Goal: Task Accomplishment & Management: Complete application form

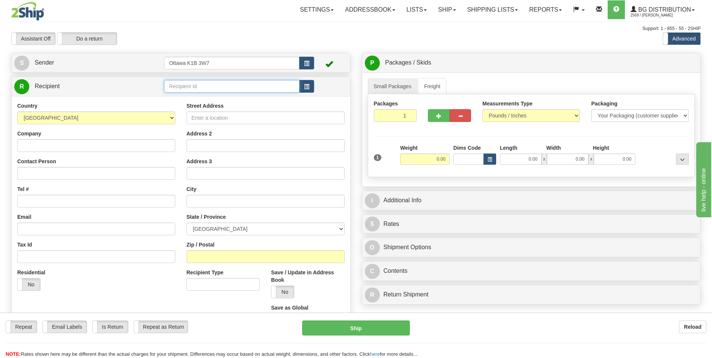
click at [188, 86] on input "text" at bounding box center [231, 86] width 135 height 13
click at [201, 102] on div "910891" at bounding box center [230, 98] width 128 height 8
type input "910891"
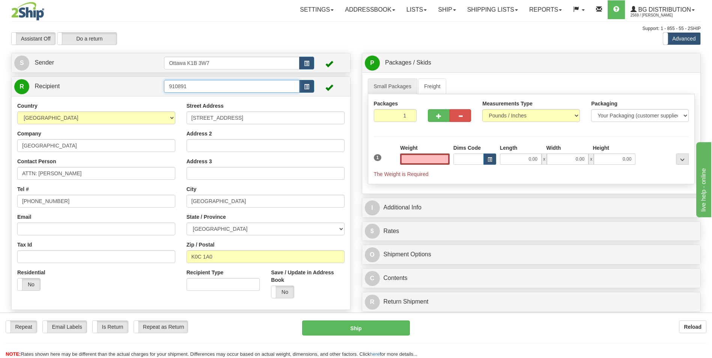
type input "0.00"
click at [223, 91] on input "910891" at bounding box center [231, 86] width 135 height 13
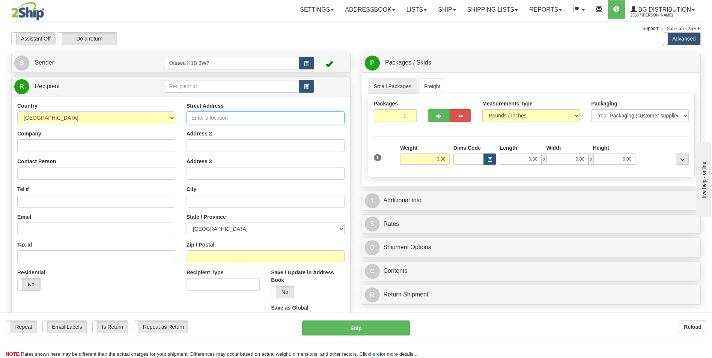
click at [216, 117] on input "Street Address" at bounding box center [265, 117] width 158 height 13
click at [90, 144] on input "Company" at bounding box center [96, 145] width 158 height 13
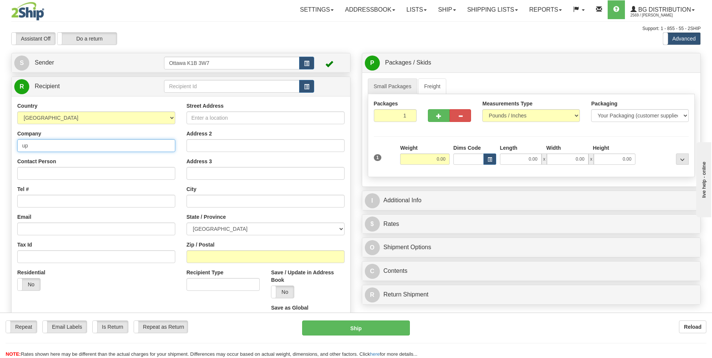
type input "u"
type input "UPPER CANADA DISTRICT SCHOOL BOARD"
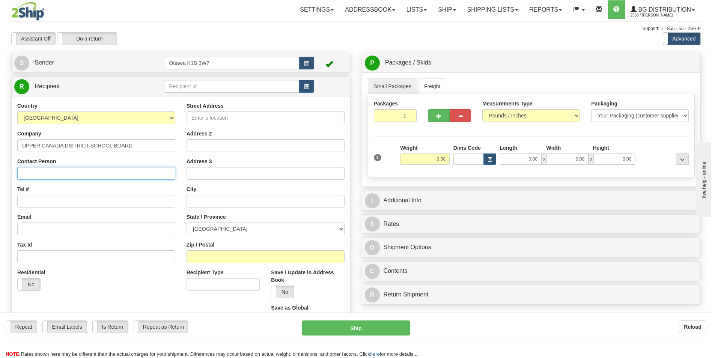
click at [66, 174] on input "Contact Person" at bounding box center [96, 173] width 158 height 13
type input "[PERSON_NAME]"
click at [73, 203] on input "Tel #" at bounding box center [96, 201] width 158 height 13
type input "6133499797"
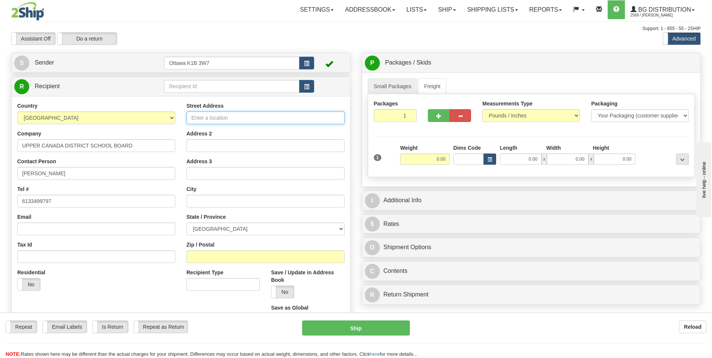
click at [242, 119] on input "Street Address" at bounding box center [265, 117] width 158 height 13
type input "[STREET_ADDRESS]"
click at [216, 203] on input "text" at bounding box center [265, 201] width 158 height 13
type input "BROCKVILLE"
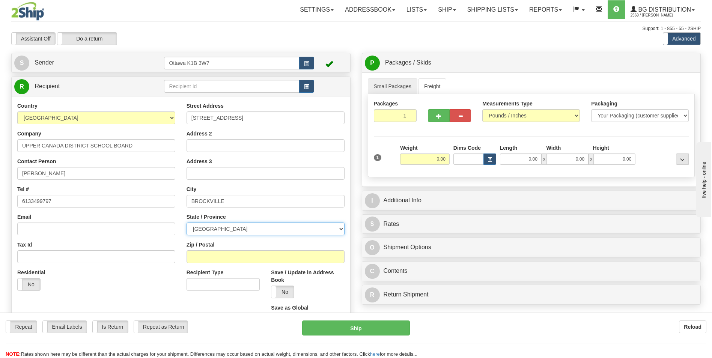
click at [229, 224] on select "[GEOGRAPHIC_DATA] [GEOGRAPHIC_DATA] [GEOGRAPHIC_DATA] [GEOGRAPHIC_DATA] [GEOGRA…" at bounding box center [265, 228] width 158 height 13
select select "ON"
click at [186, 222] on select "[GEOGRAPHIC_DATA] [GEOGRAPHIC_DATA] [GEOGRAPHIC_DATA] [GEOGRAPHIC_DATA] [GEOGRA…" at bounding box center [265, 228] width 158 height 13
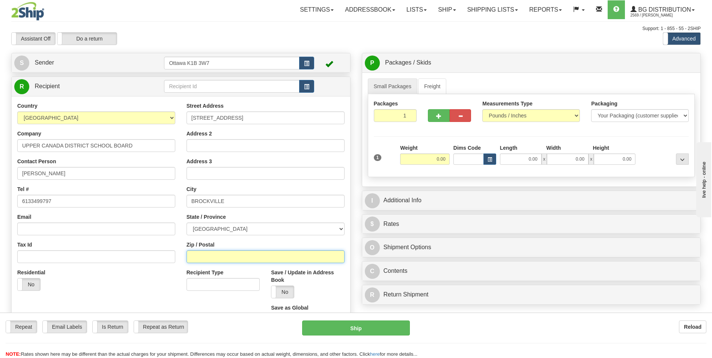
click at [215, 255] on input "Zip / Postal" at bounding box center [265, 256] width 158 height 13
type input "K6V5X1"
click at [207, 294] on div "Recipient Type" at bounding box center [223, 283] width 84 height 28
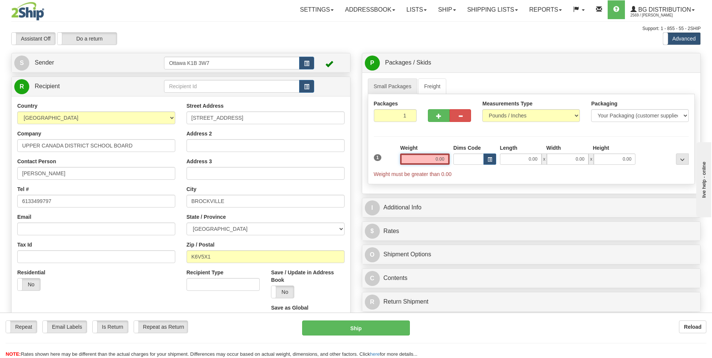
click at [413, 160] on input "0.00" at bounding box center [425, 158] width 50 height 11
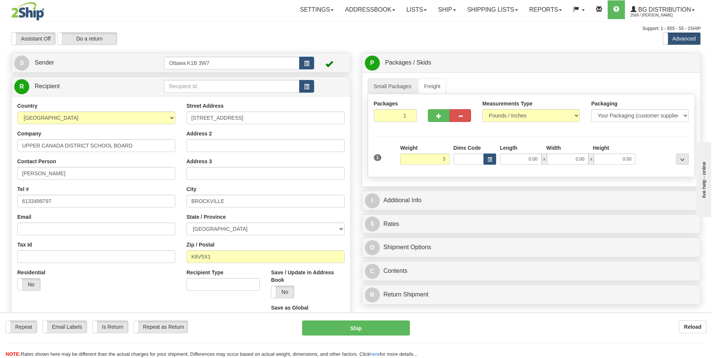
type input "5.00"
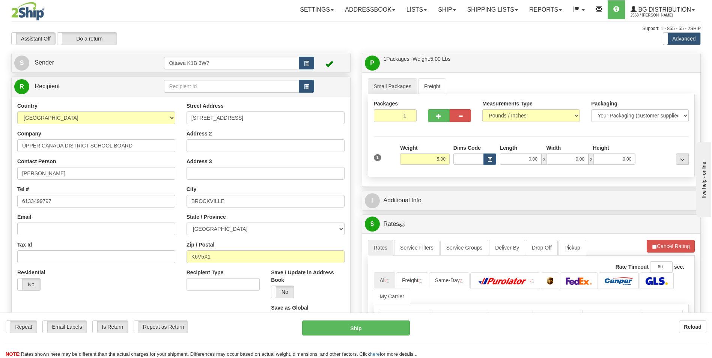
click at [518, 180] on div "Small Packages Freight Packages 1 1 Measurements Type" at bounding box center [531, 129] width 338 height 114
click at [515, 162] on input "0.00" at bounding box center [521, 158] width 42 height 11
type input "15.00"
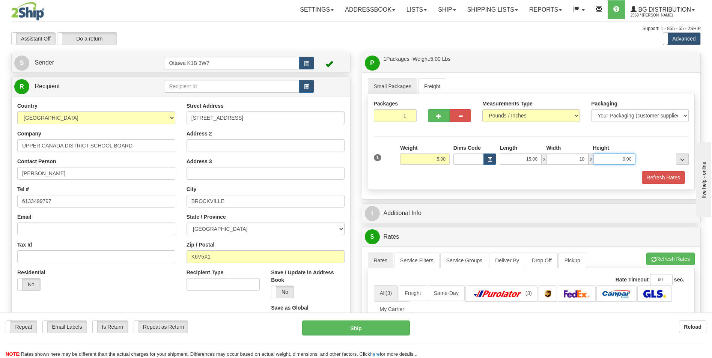
type input "10.00"
type input "6.00"
click at [622, 140] on div "Packages 1 1 Measurements Type" at bounding box center [531, 142] width 327 height 96
click at [449, 204] on div "I Additional Info" at bounding box center [531, 213] width 338 height 19
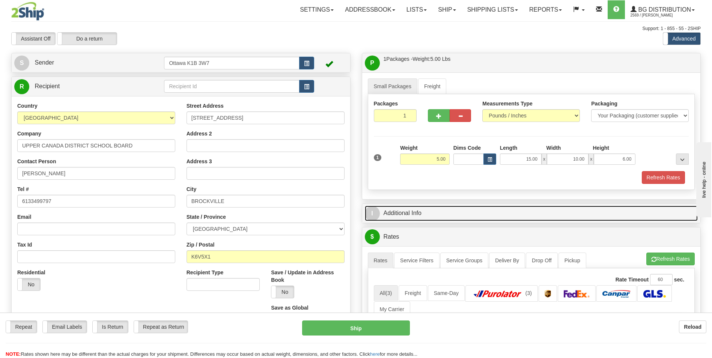
click at [455, 209] on link "I Additional Info" at bounding box center [531, 213] width 333 height 15
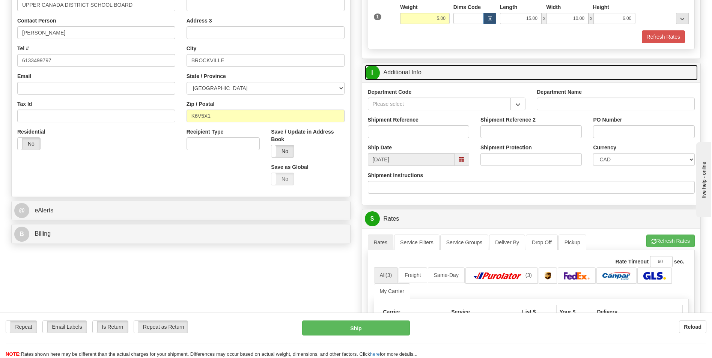
scroll to position [150, 0]
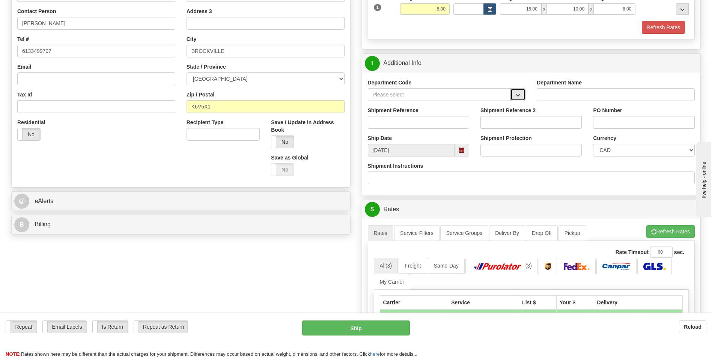
click at [515, 95] on span "button" at bounding box center [517, 95] width 5 height 5
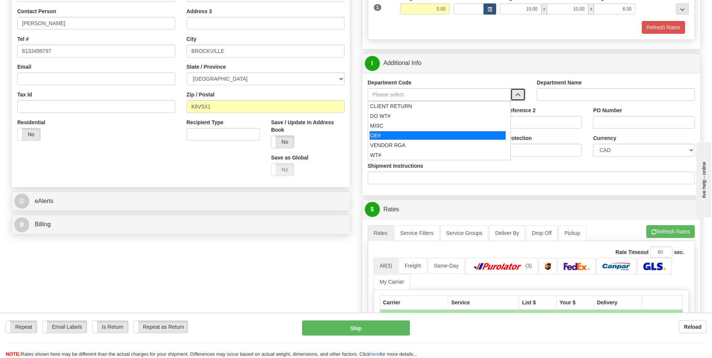
click at [425, 135] on div "OE#" at bounding box center [438, 135] width 136 height 8
type input "OE#"
type input "ORDERS"
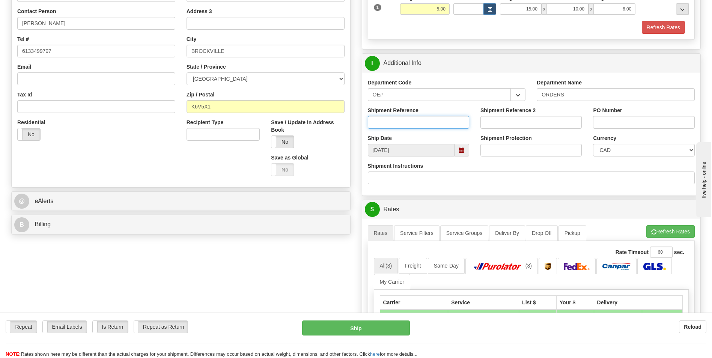
click at [415, 121] on input "Shipment Reference" at bounding box center [418, 122] width 101 height 13
type input "10202683-00"
click at [619, 125] on input "PO Number" at bounding box center [643, 122] width 101 height 13
type input "10202683-00"
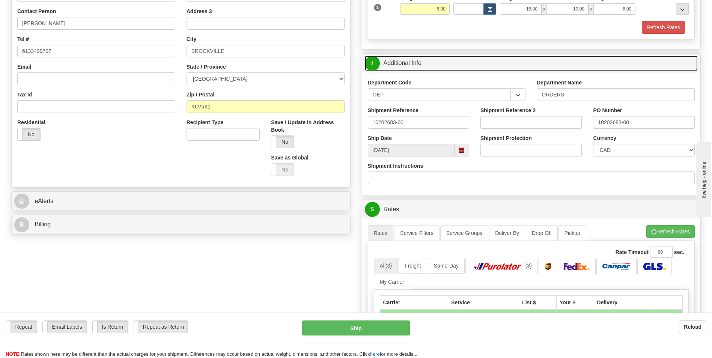
click at [575, 57] on link "I Additional Info" at bounding box center [531, 63] width 333 height 15
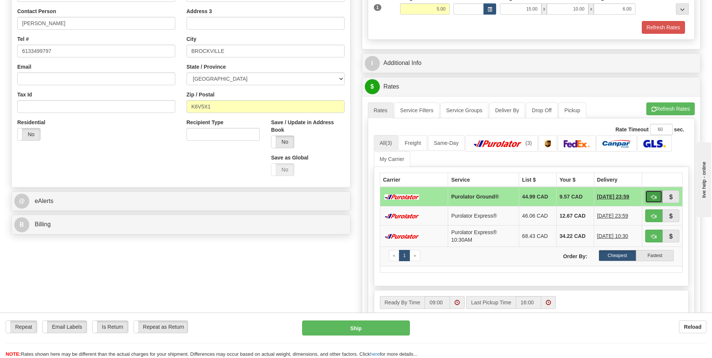
click at [651, 198] on span "button" at bounding box center [653, 197] width 5 height 5
type input "260"
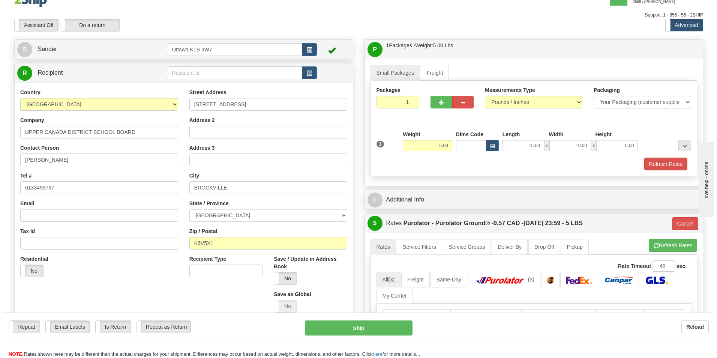
scroll to position [0, 0]
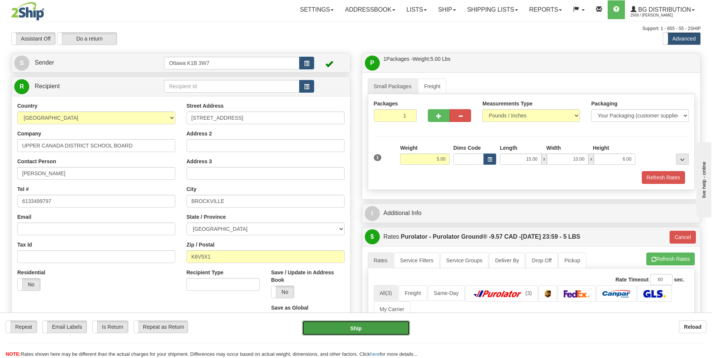
click at [351, 333] on button "Ship" at bounding box center [355, 327] width 107 height 15
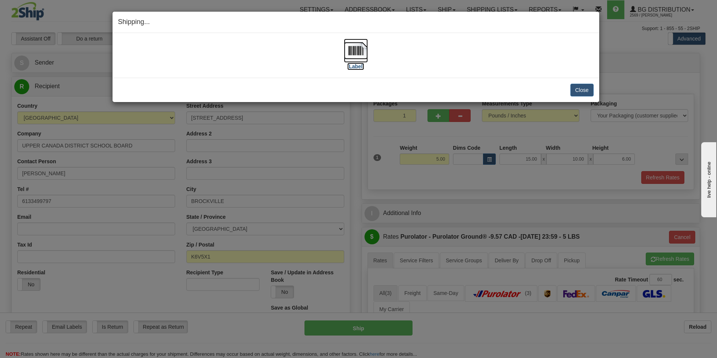
click at [355, 66] on label "[Label]" at bounding box center [355, 67] width 17 height 8
click at [584, 88] on button "Close" at bounding box center [582, 90] width 23 height 13
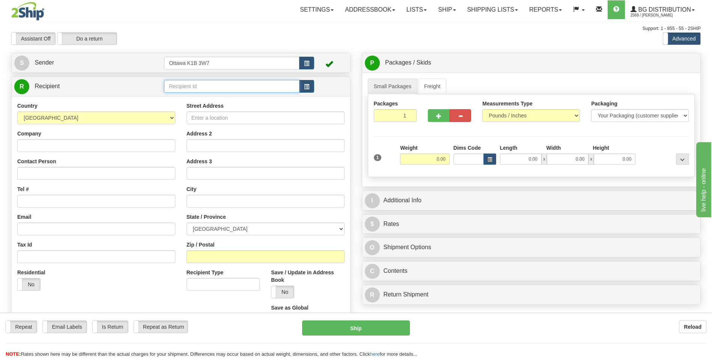
click at [222, 86] on input "text" at bounding box center [231, 86] width 135 height 13
type input "9"
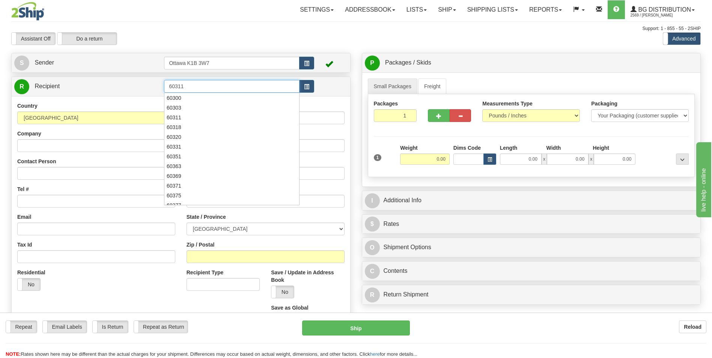
type input "60311"
click button "Delete" at bounding box center [0, 0] width 0 height 0
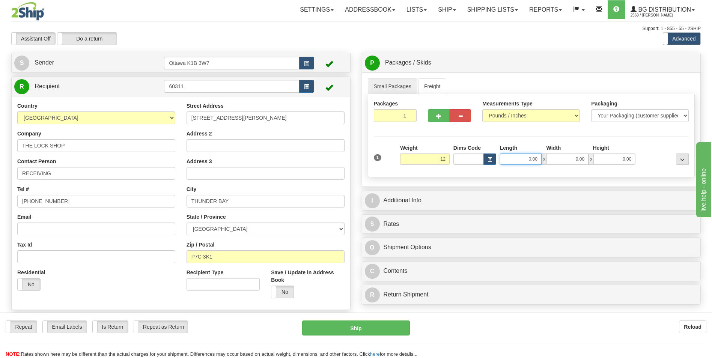
type input "12.00"
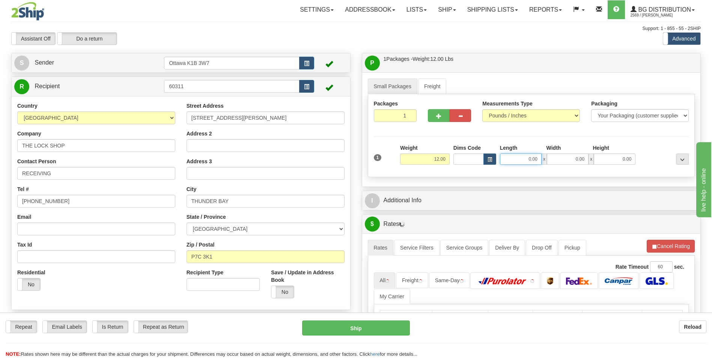
click at [513, 163] on input "0.00" at bounding box center [521, 158] width 42 height 11
type input "44.00"
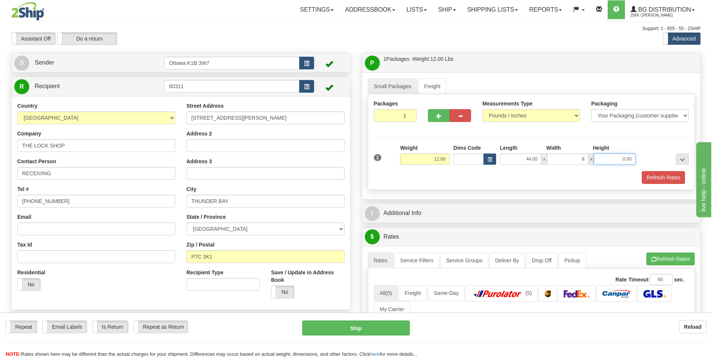
type input "8.00"
type input "5.00"
click at [624, 132] on div "Packages 1 1 Measurements Type" at bounding box center [531, 142] width 327 height 96
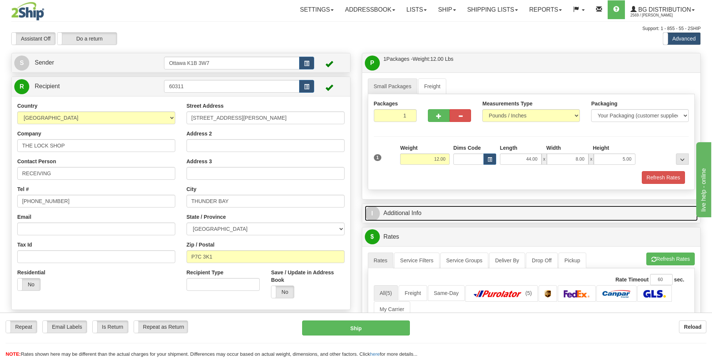
click at [495, 212] on link "I Additional Info" at bounding box center [531, 213] width 333 height 15
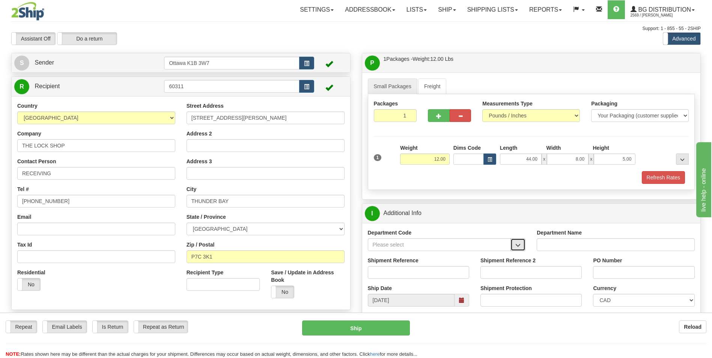
click at [519, 248] on span "button" at bounding box center [517, 245] width 5 height 5
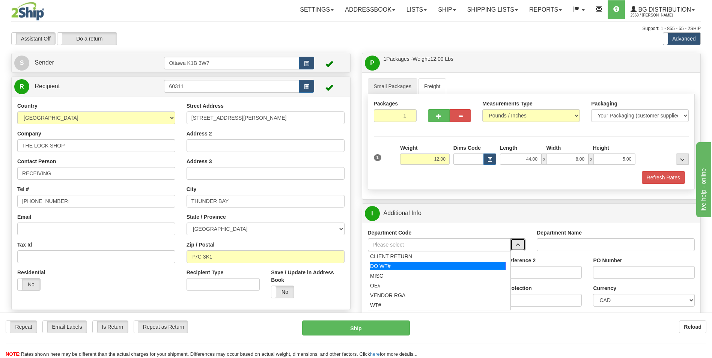
click at [406, 267] on div "DO WT#" at bounding box center [438, 266] width 136 height 8
type input "DO WT#"
type input "DIRECT ORDERS"
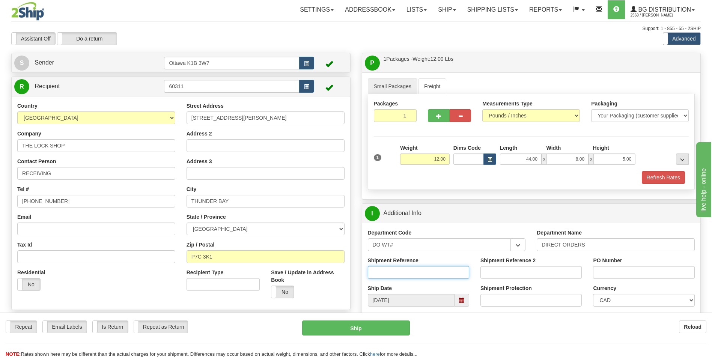
click at [406, 268] on input "Shipment Reference" at bounding box center [418, 272] width 101 height 13
type input "164538-00"
click at [614, 276] on input "PO Number" at bounding box center [643, 272] width 101 height 13
type input "25262"
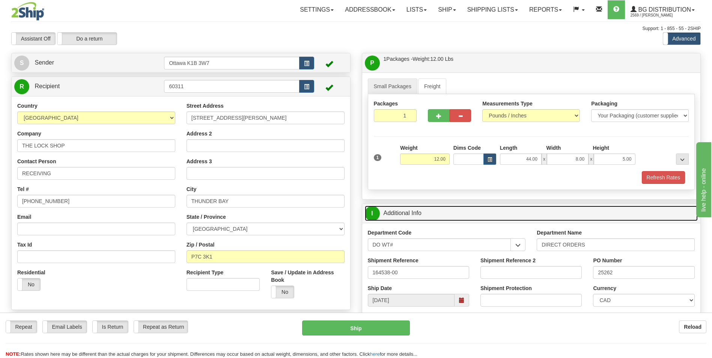
click at [557, 213] on link "I Additional Info" at bounding box center [531, 213] width 333 height 15
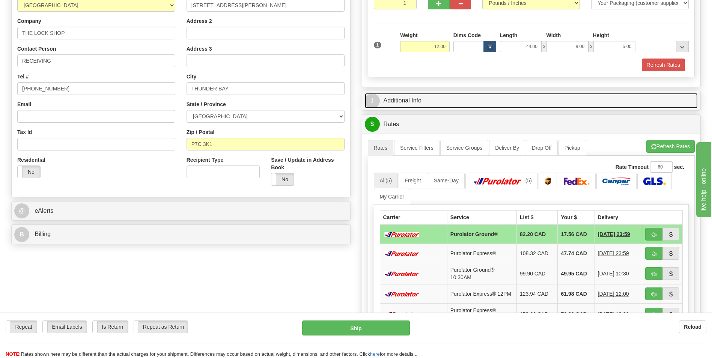
scroll to position [150, 0]
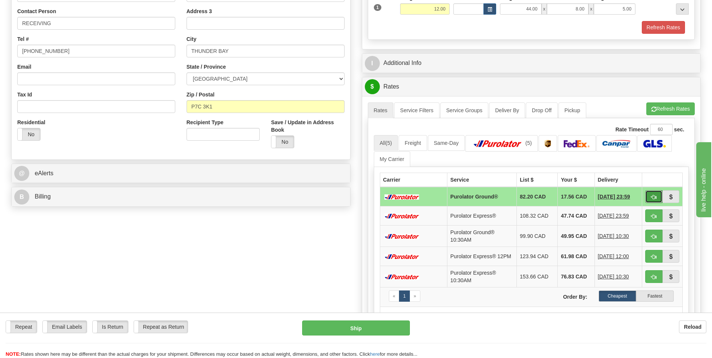
click at [649, 199] on button "button" at bounding box center [653, 196] width 17 height 13
type input "260"
click at [653, 193] on button "button" at bounding box center [653, 196] width 17 height 13
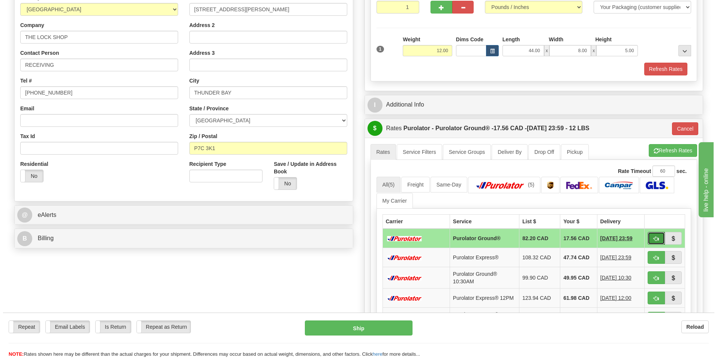
scroll to position [0, 0]
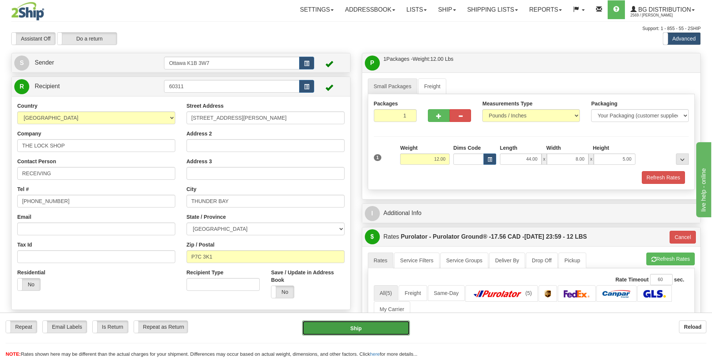
click at [355, 326] on button "Ship" at bounding box center [355, 327] width 107 height 15
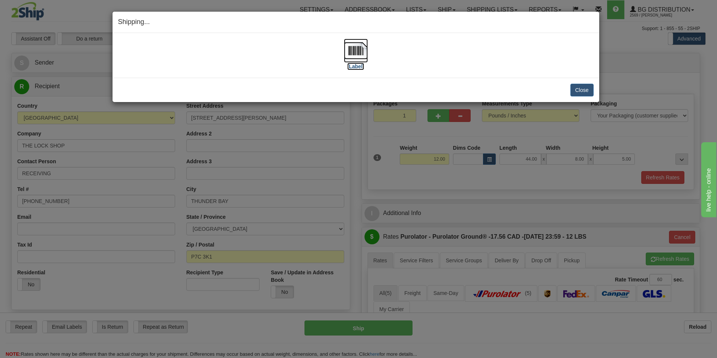
click at [353, 68] on label "[Label]" at bounding box center [355, 67] width 17 height 8
click at [586, 93] on button "Close" at bounding box center [582, 90] width 23 height 13
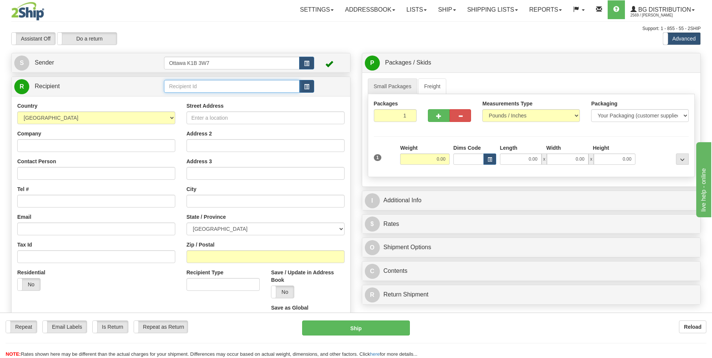
click at [212, 89] on input "text" at bounding box center [231, 86] width 135 height 13
type input "60377"
click button "Delete" at bounding box center [0, 0] width 0 height 0
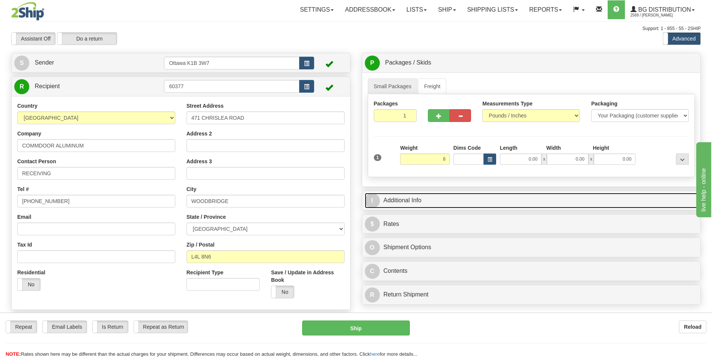
type input "8.00"
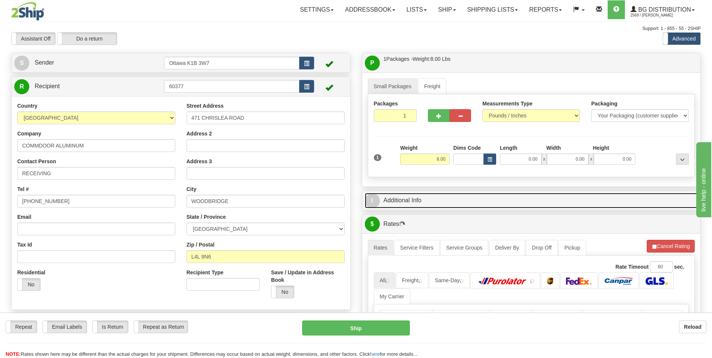
click at [483, 197] on link "I Additional Info" at bounding box center [531, 200] width 333 height 15
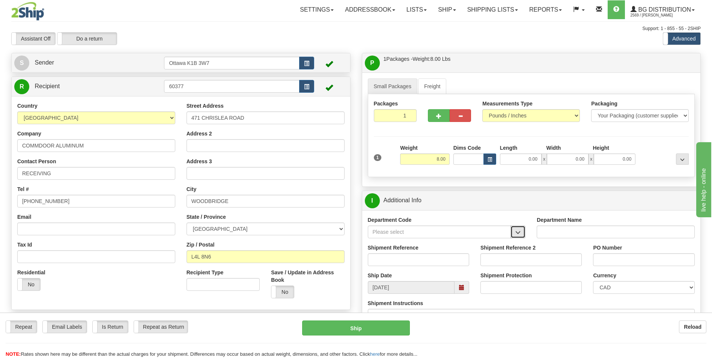
click at [512, 233] on button "button" at bounding box center [517, 231] width 15 height 13
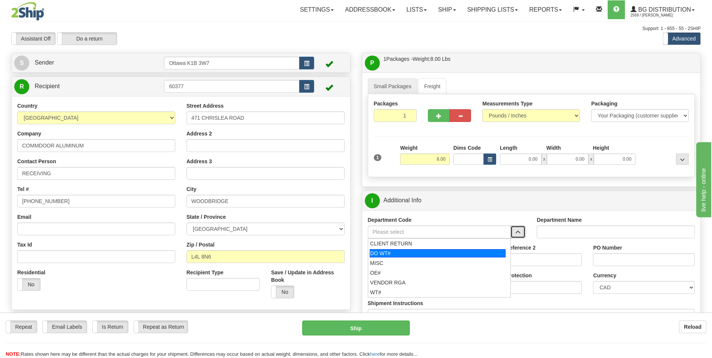
click at [418, 252] on div "DO WT#" at bounding box center [438, 253] width 136 height 8
type input "DO WT#"
type input "DIRECT ORDERS"
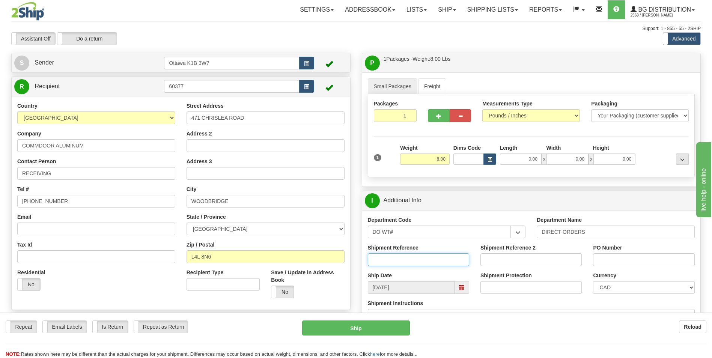
click at [411, 258] on input "Shipment Reference" at bounding box center [418, 259] width 101 height 13
type input "164536-00"
click at [608, 257] on input "PO Number" at bounding box center [643, 259] width 101 height 13
type input "63346"
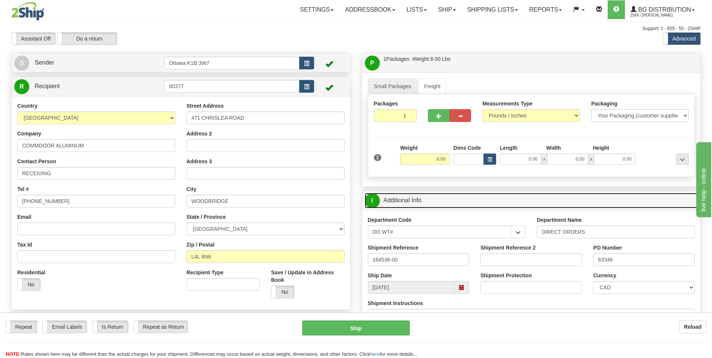
click at [586, 204] on link "I Additional Info" at bounding box center [531, 200] width 333 height 15
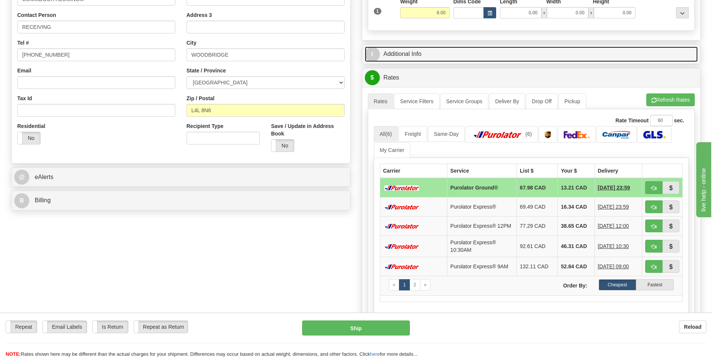
scroll to position [150, 0]
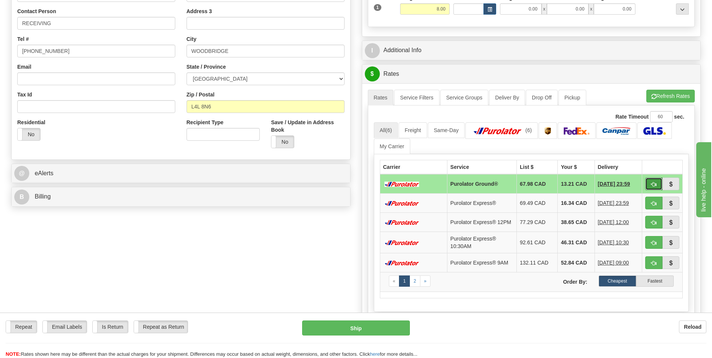
click at [654, 182] on span "button" at bounding box center [653, 184] width 5 height 5
type input "260"
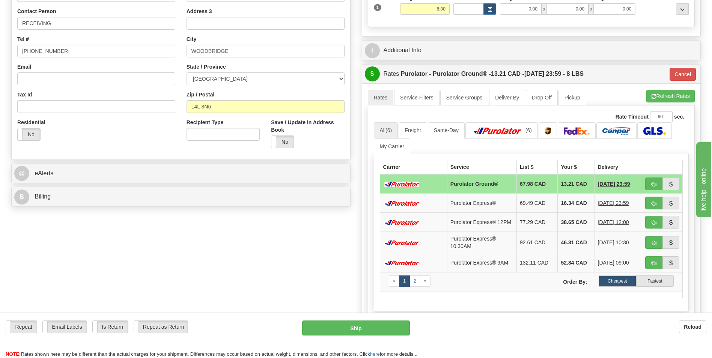
click at [640, 140] on ul "All (6) Freight Same-Day (6) My Carrier" at bounding box center [531, 138] width 315 height 32
click at [655, 182] on span "button" at bounding box center [653, 184] width 5 height 5
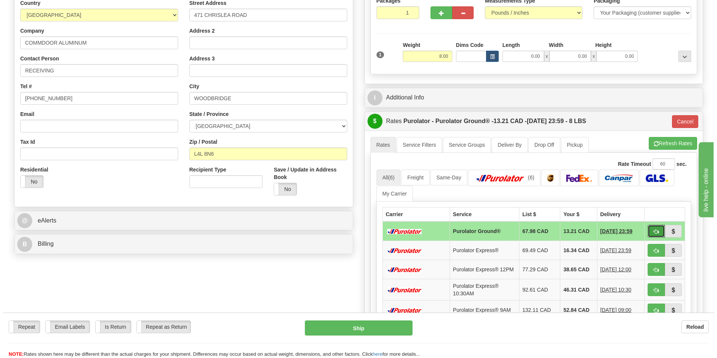
scroll to position [0, 0]
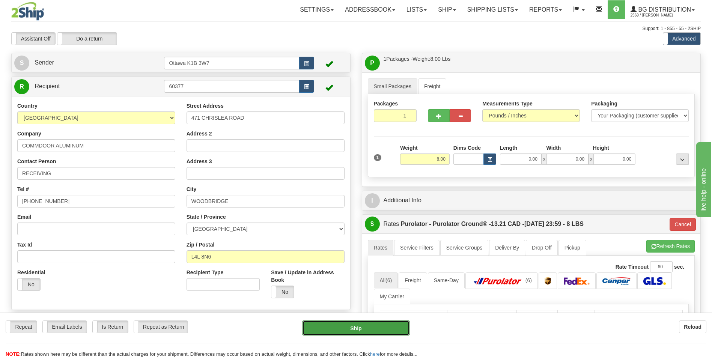
click at [365, 332] on button "Ship" at bounding box center [355, 327] width 107 height 15
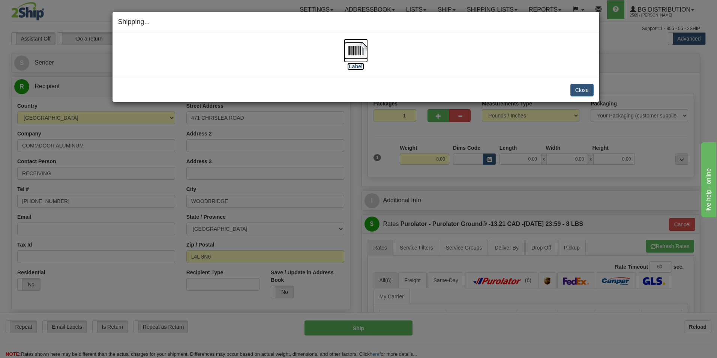
click at [360, 65] on label "[Label]" at bounding box center [355, 67] width 17 height 8
